Goal: Communication & Community: Participate in discussion

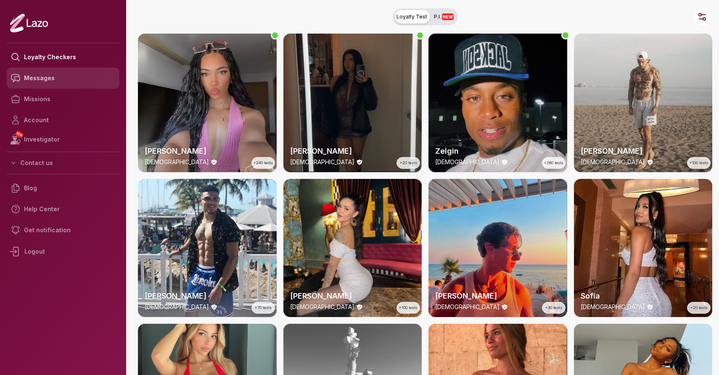
click at [48, 79] on link "Messages" at bounding box center [63, 78] width 113 height 21
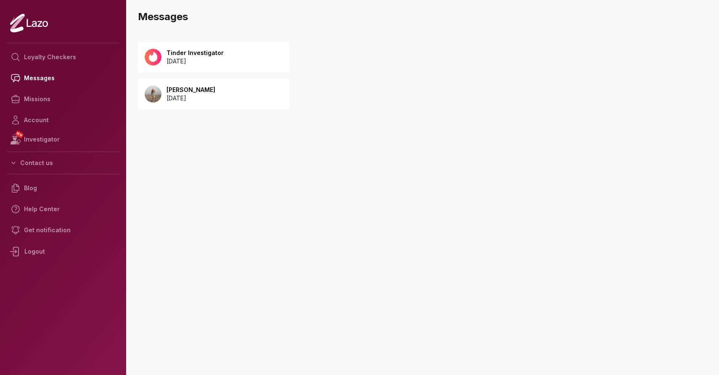
click at [215, 97] on p "2025 September 20" at bounding box center [190, 98] width 49 height 8
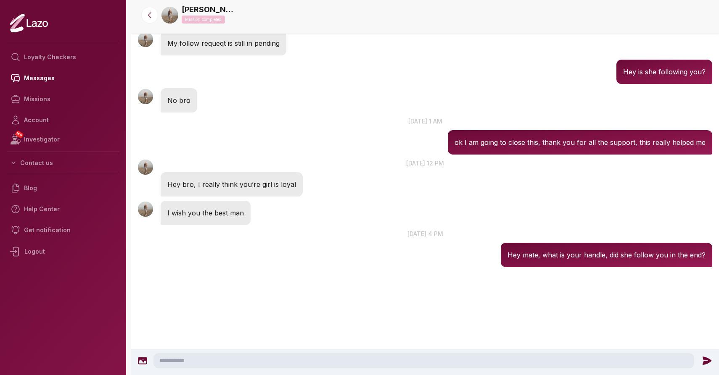
scroll to position [683, 0]
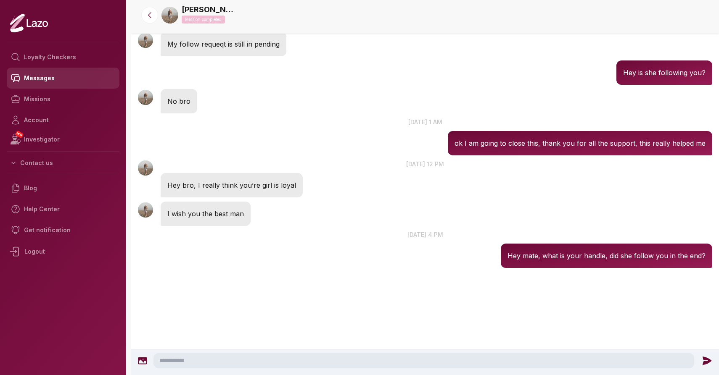
click at [57, 82] on link "Messages" at bounding box center [63, 78] width 113 height 21
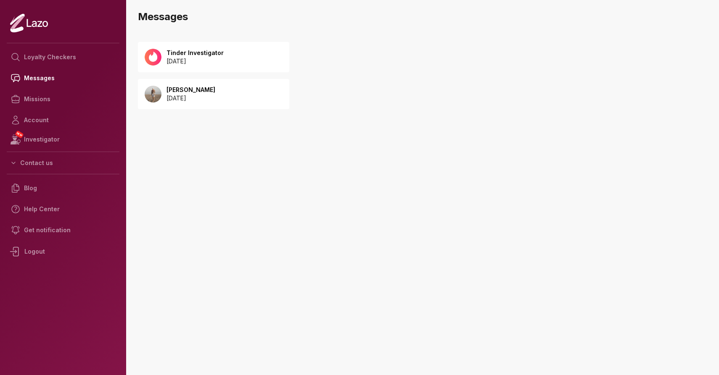
click at [233, 57] on div "Tinder Investigator [DATE]" at bounding box center [213, 57] width 151 height 30
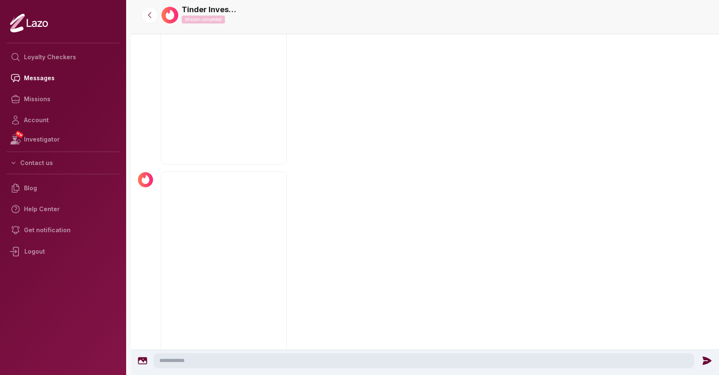
scroll to position [598, 0]
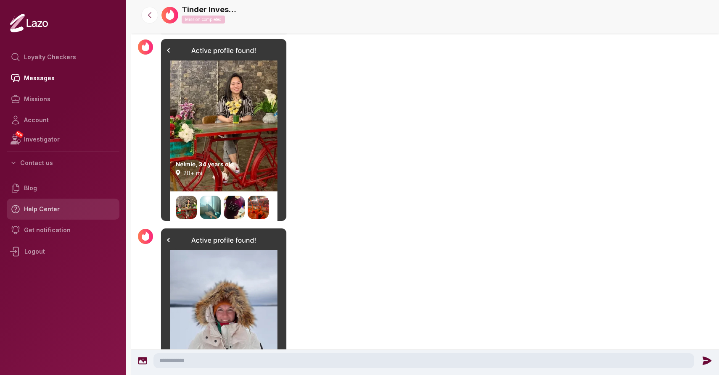
click at [56, 203] on link "Help Center" at bounding box center [63, 209] width 113 height 21
